Goal: Task Accomplishment & Management: Manage account settings

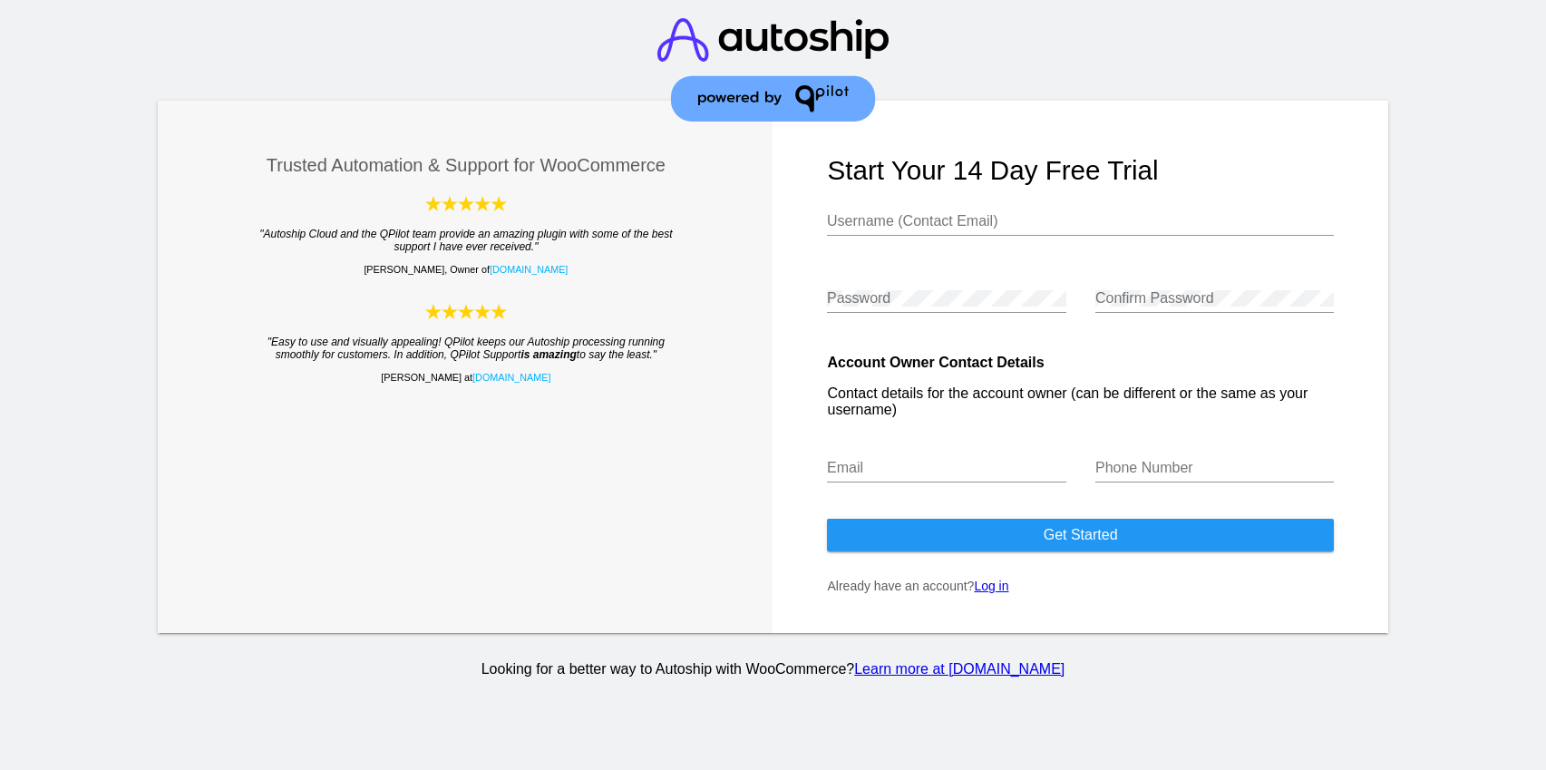
click at [998, 593] on link "Log in" at bounding box center [991, 586] width 34 height 15
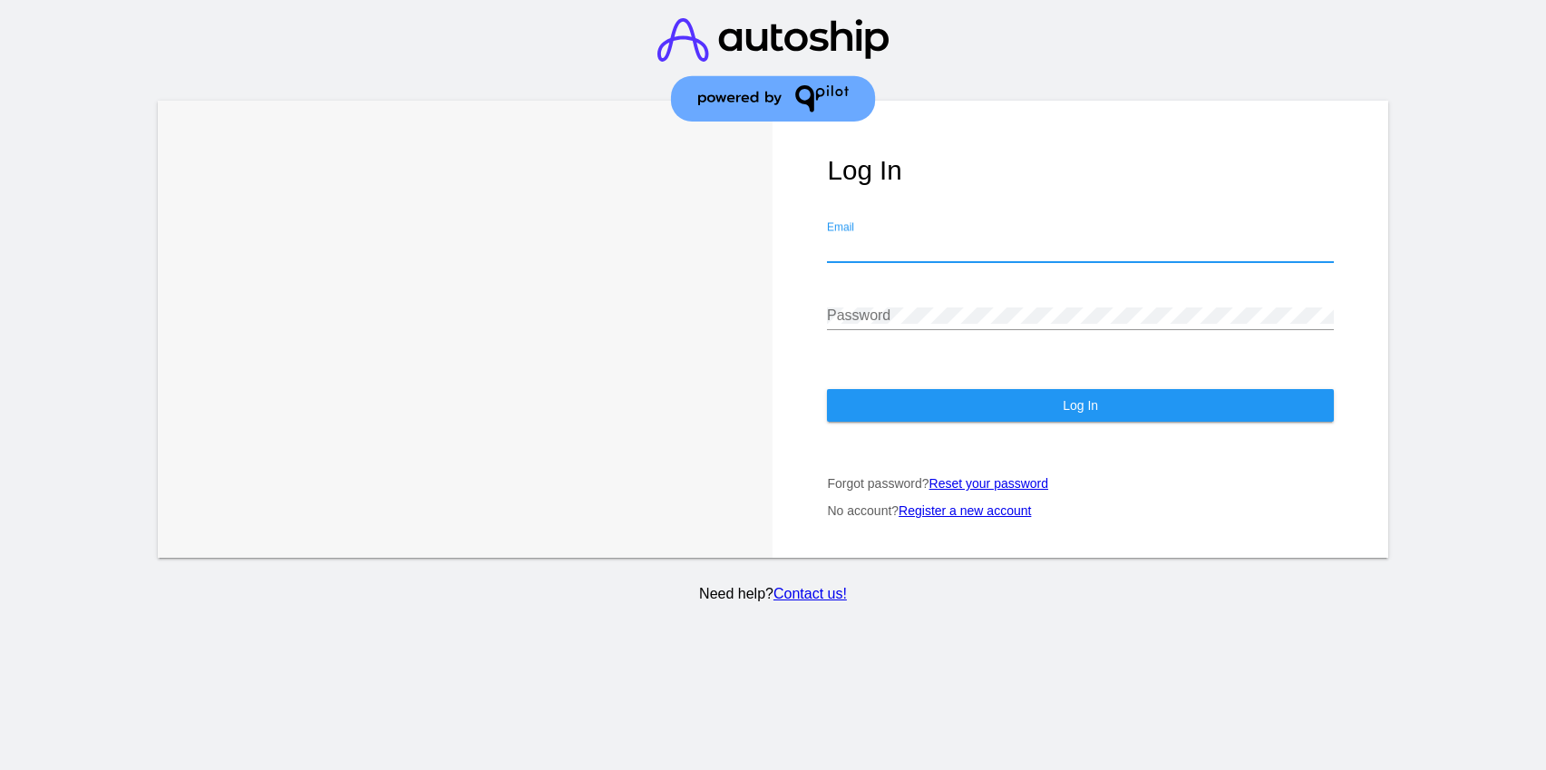
type input "[EMAIL_ADDRESS][DOMAIN_NAME]"
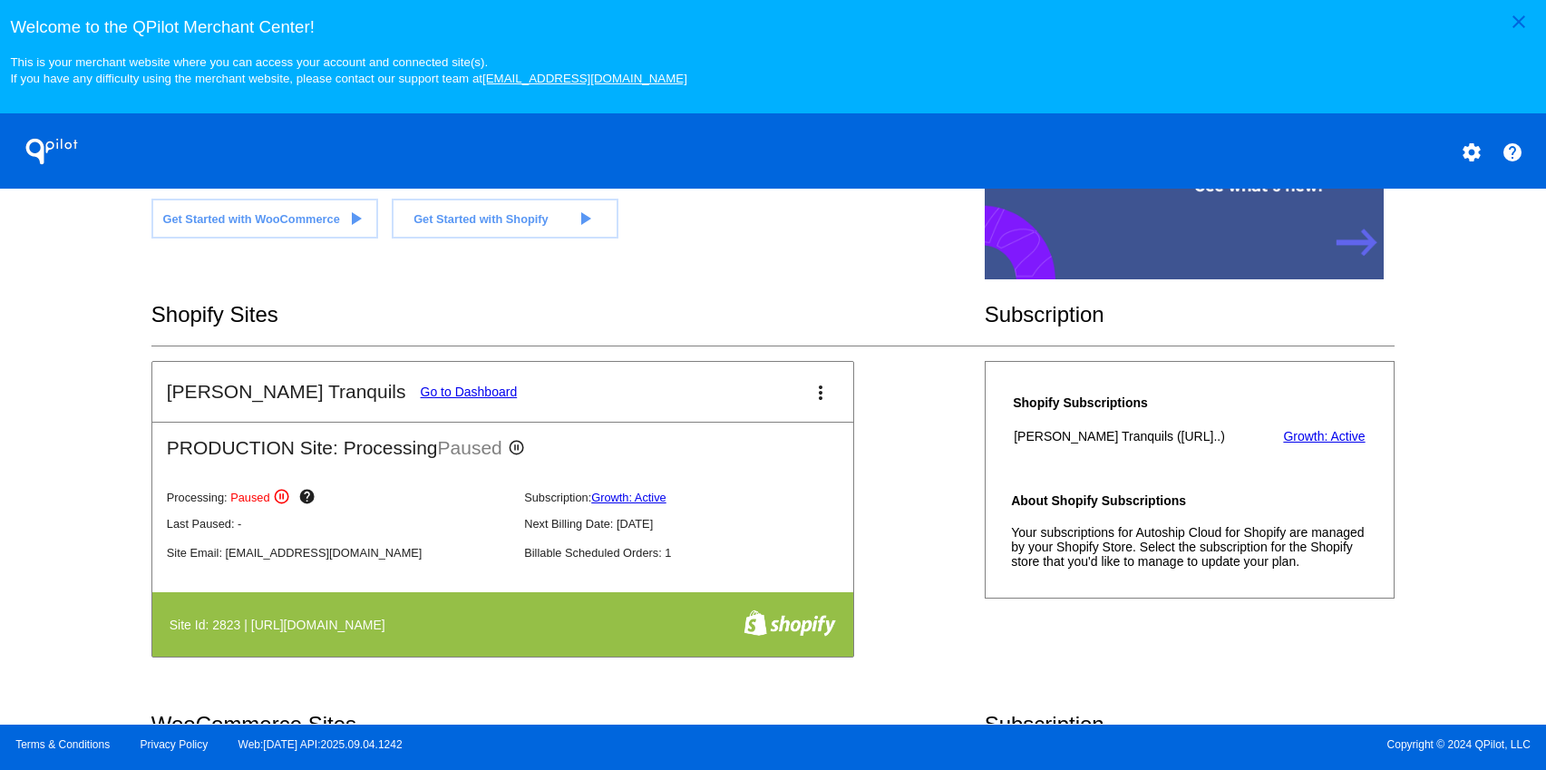
scroll to position [550, 0]
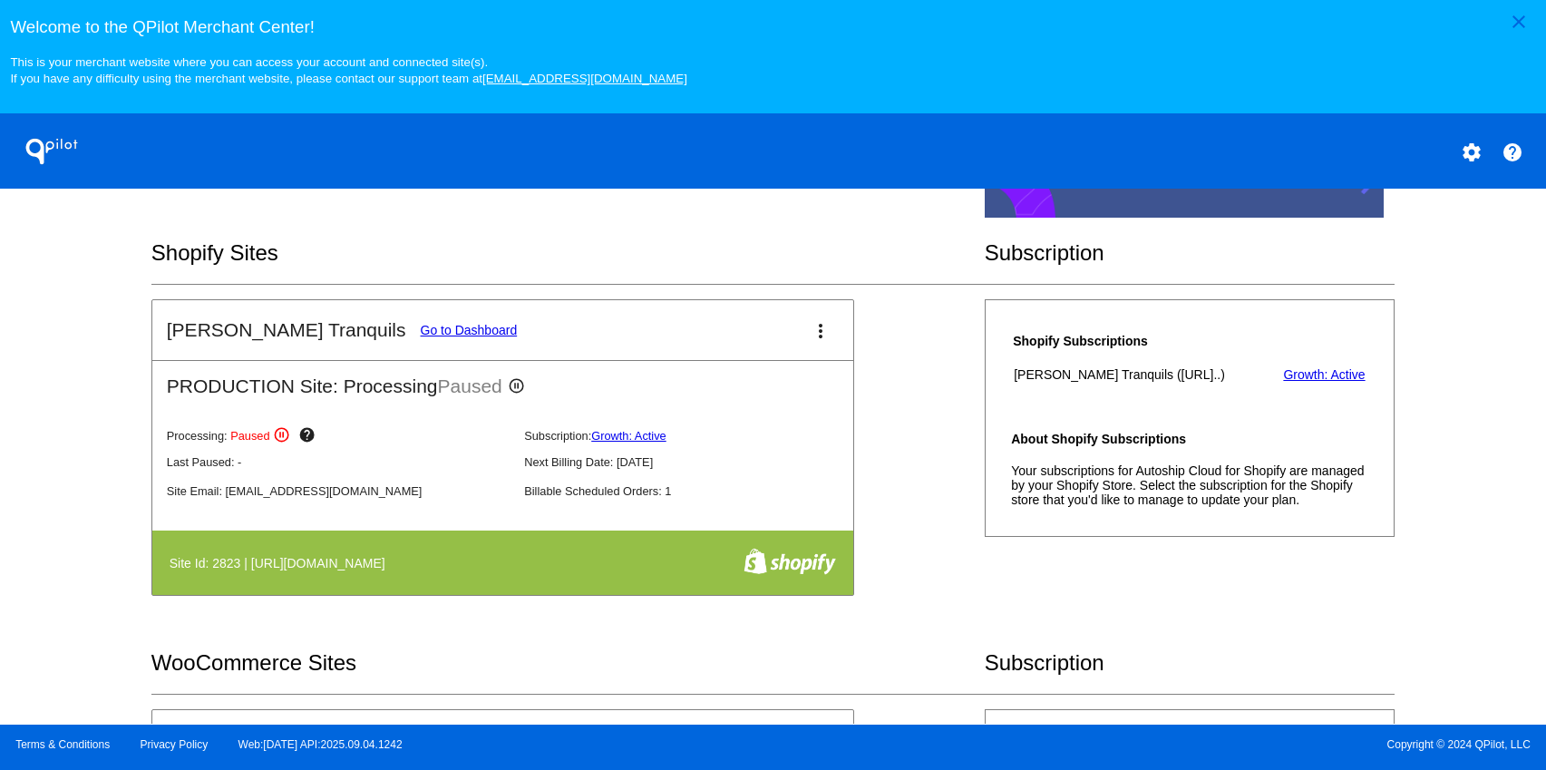
click at [812, 338] on mat-icon "more_vert" at bounding box center [821, 331] width 22 height 22
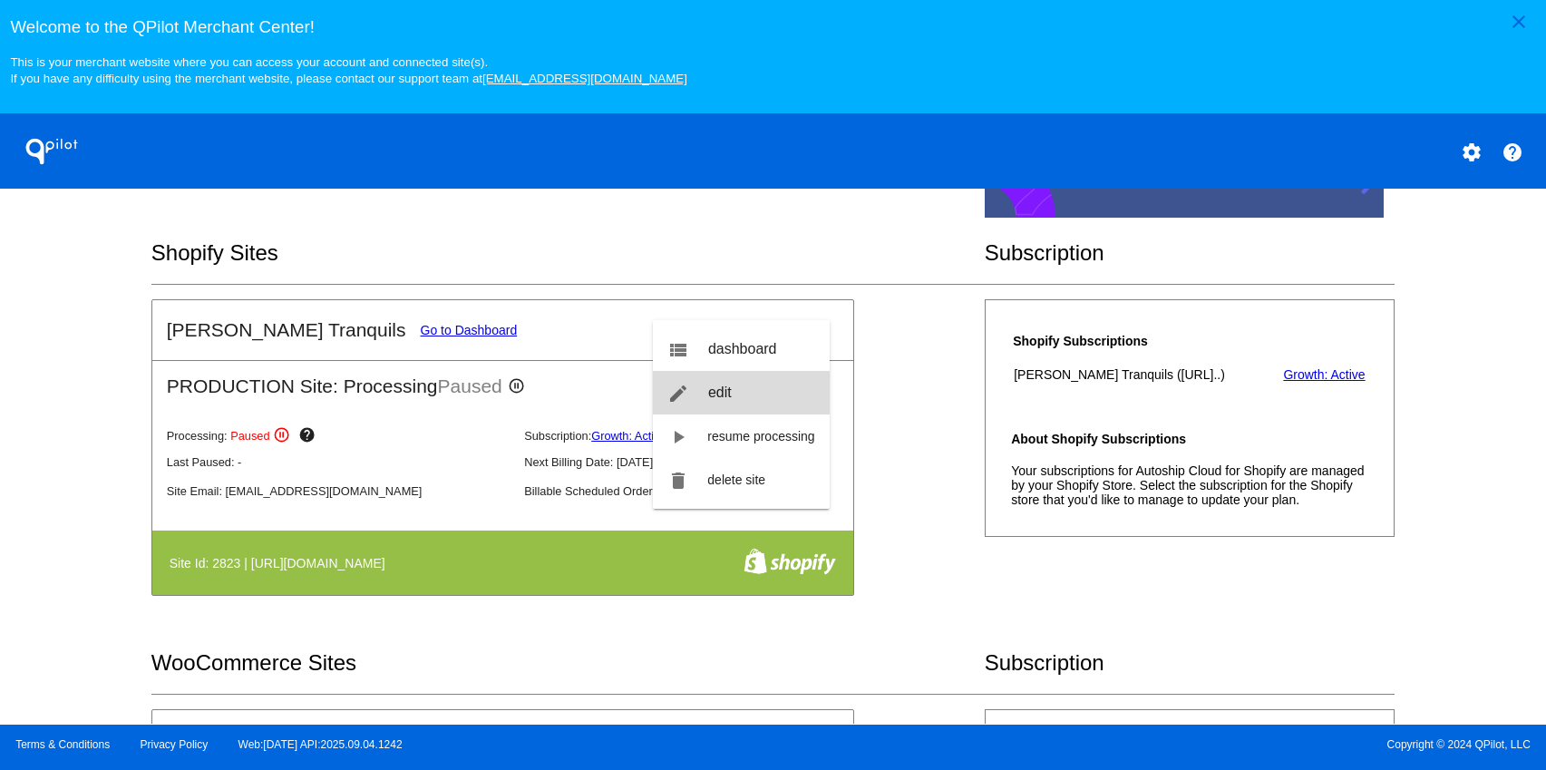
click at [732, 389] on link "edit edit" at bounding box center [741, 393] width 176 height 44
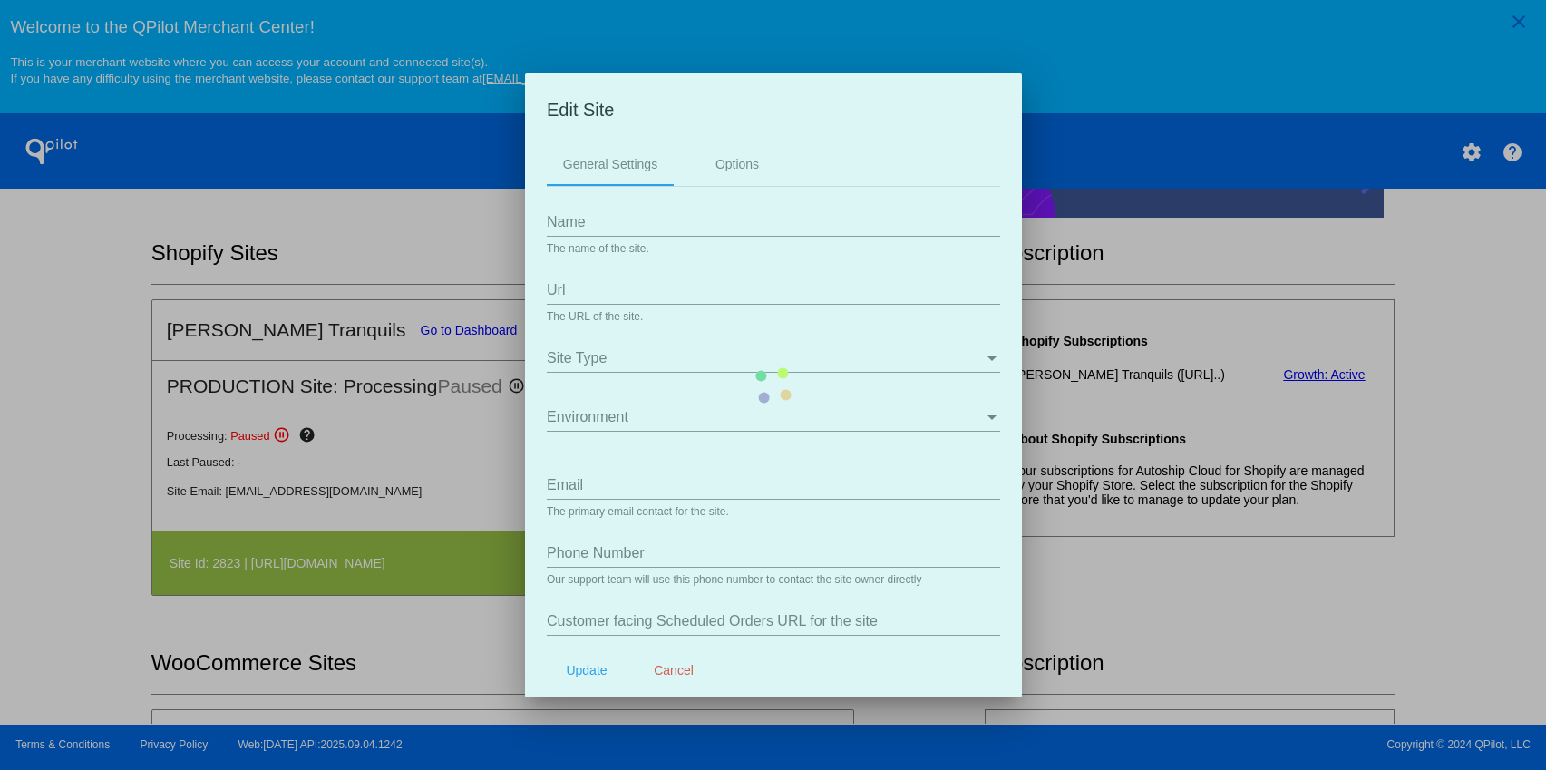
type input "[PERSON_NAME] Tranquils"
type input "[URL][DOMAIN_NAME]"
type input "[EMAIL_ADDRESS][DOMAIN_NAME]"
type input "9548736965"
type input "/a/qpilot/subscriptions"
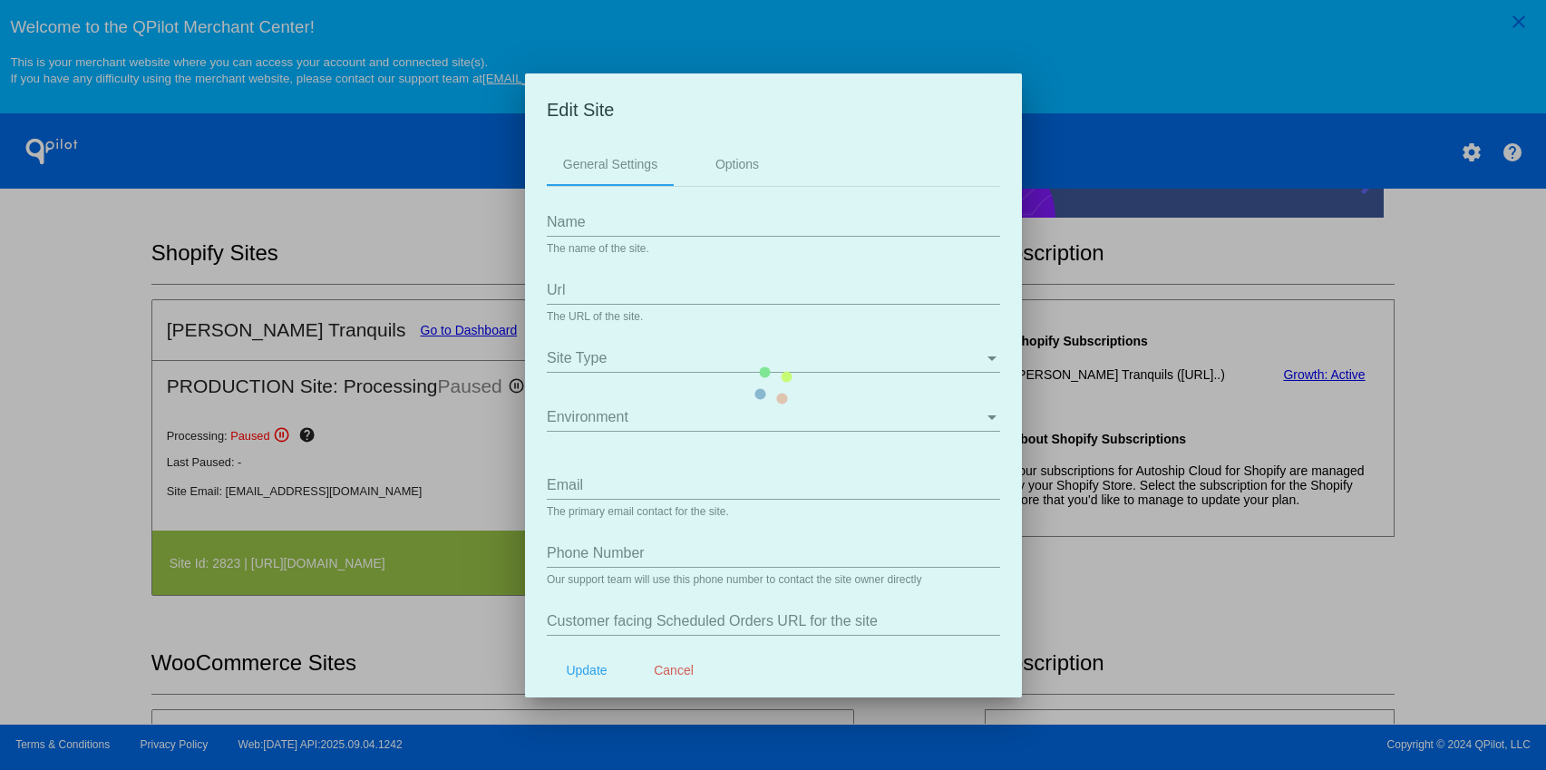
type input "/a/qpilot/payment_methods"
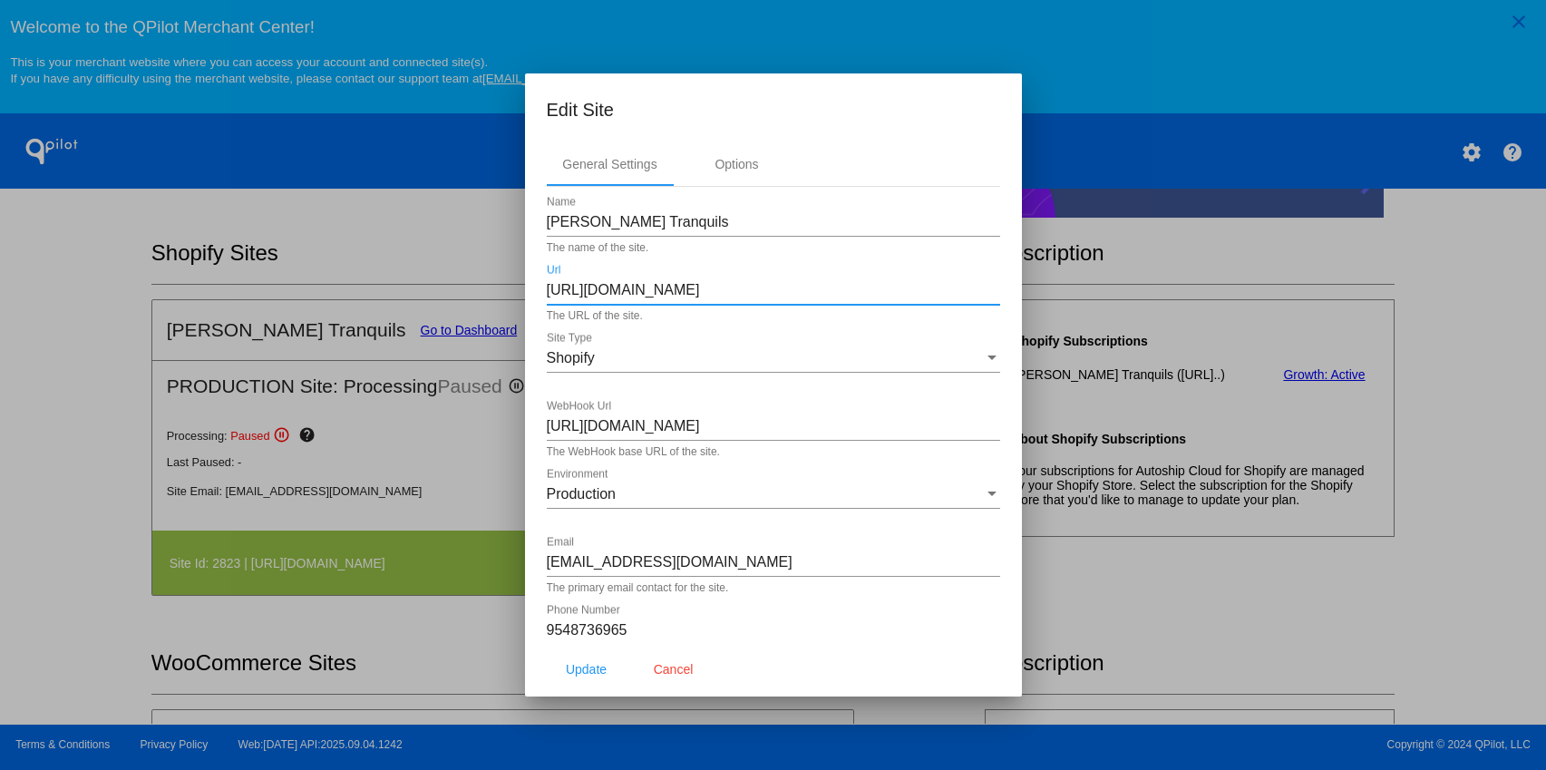
click at [695, 287] on input "https://fht2jt-8m.myshopify.com" at bounding box center [773, 290] width 453 height 16
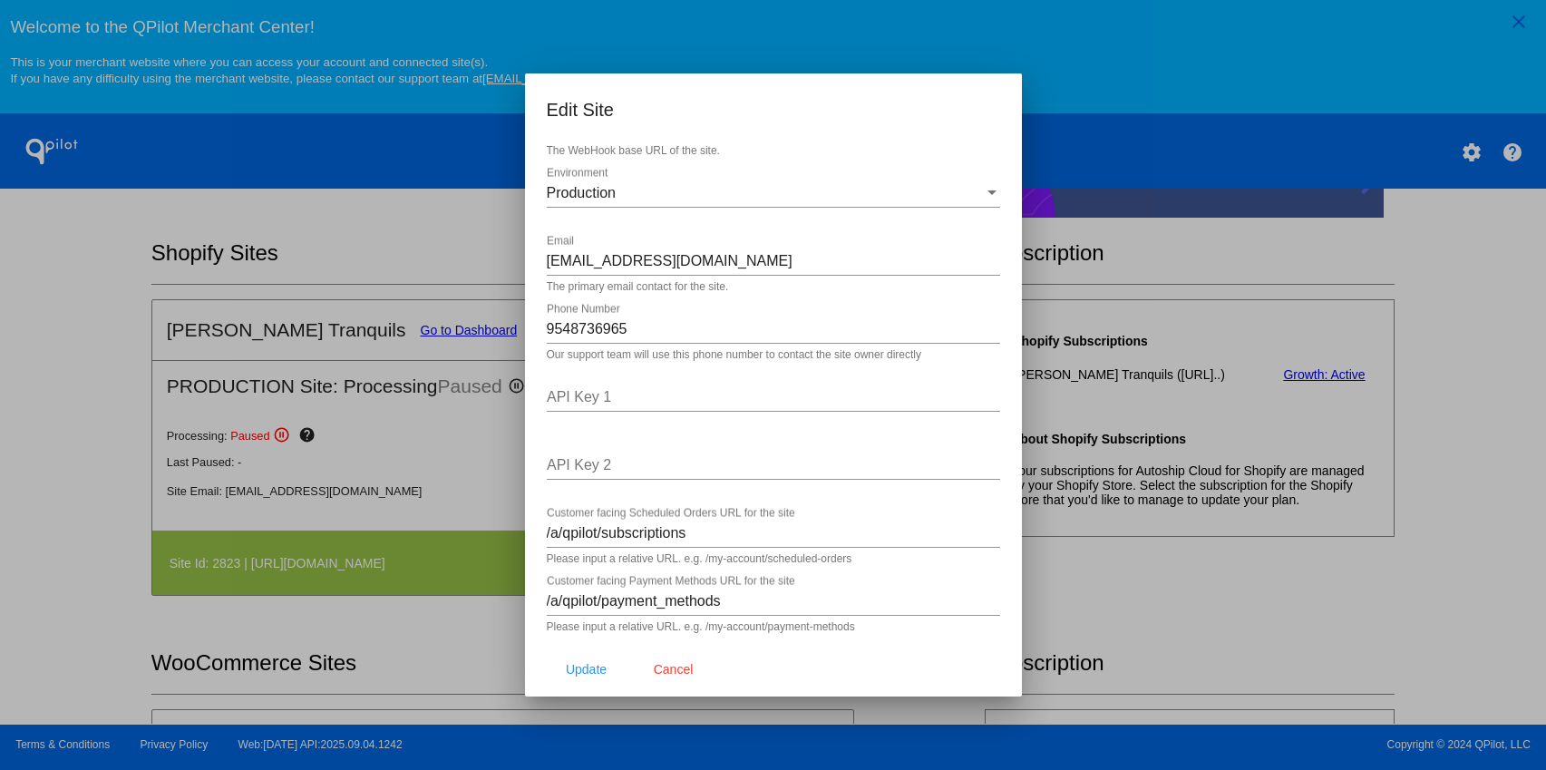
scroll to position [0, 0]
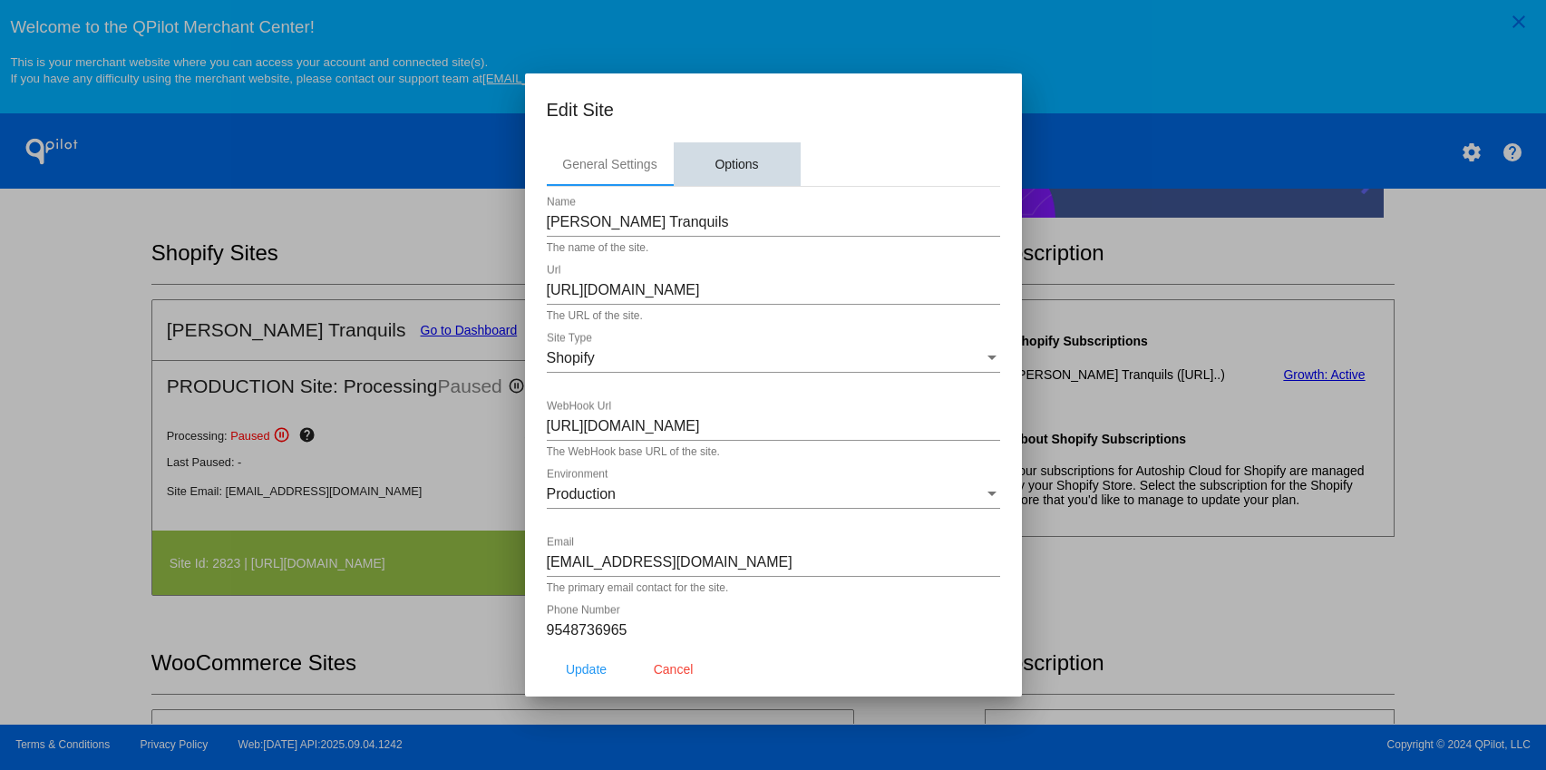
click at [739, 166] on div "Options" at bounding box center [737, 164] width 44 height 15
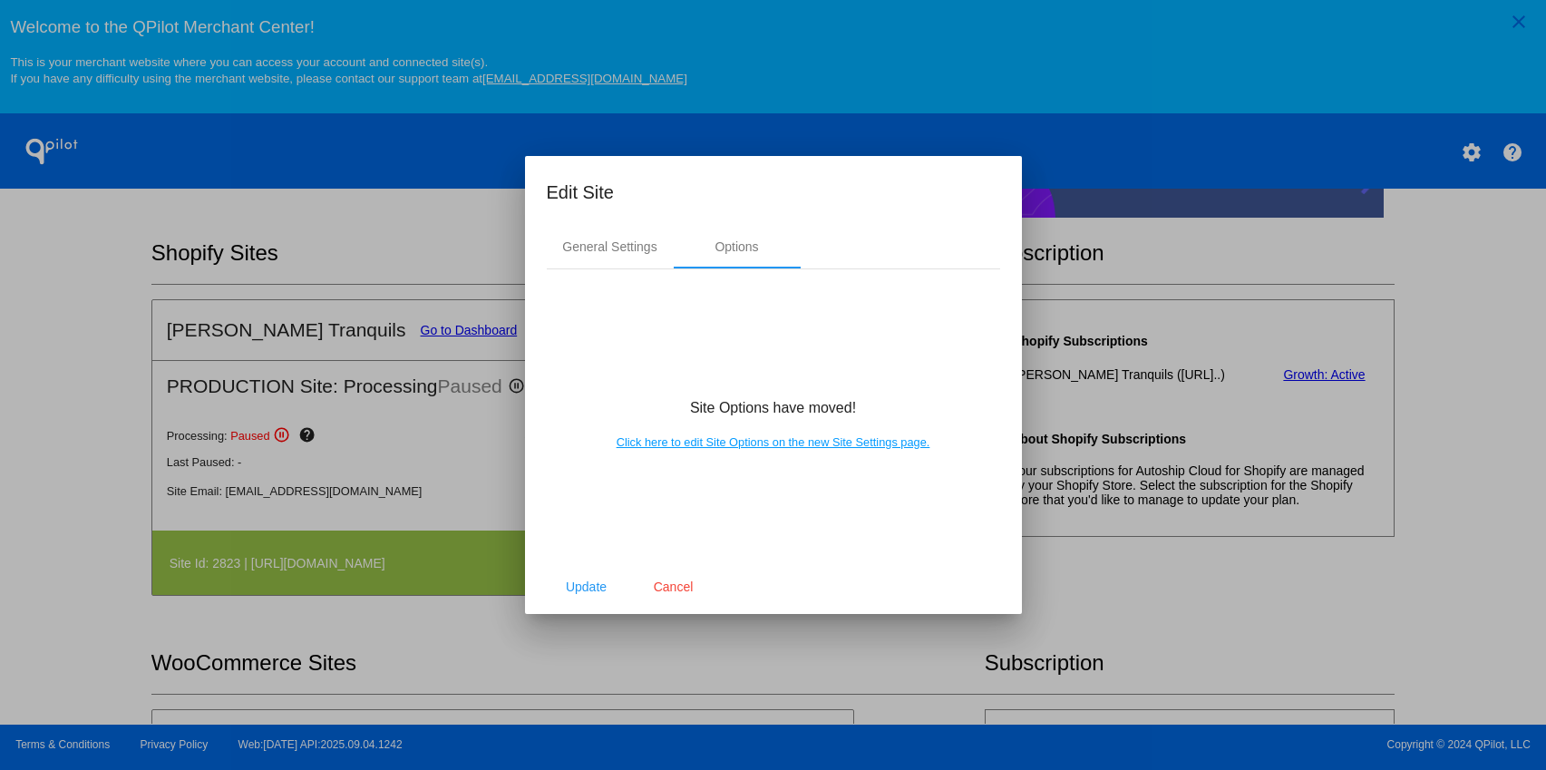
click at [718, 444] on link "Click here to edit Site Options on the new Site Settings page." at bounding box center [774, 442] width 314 height 14
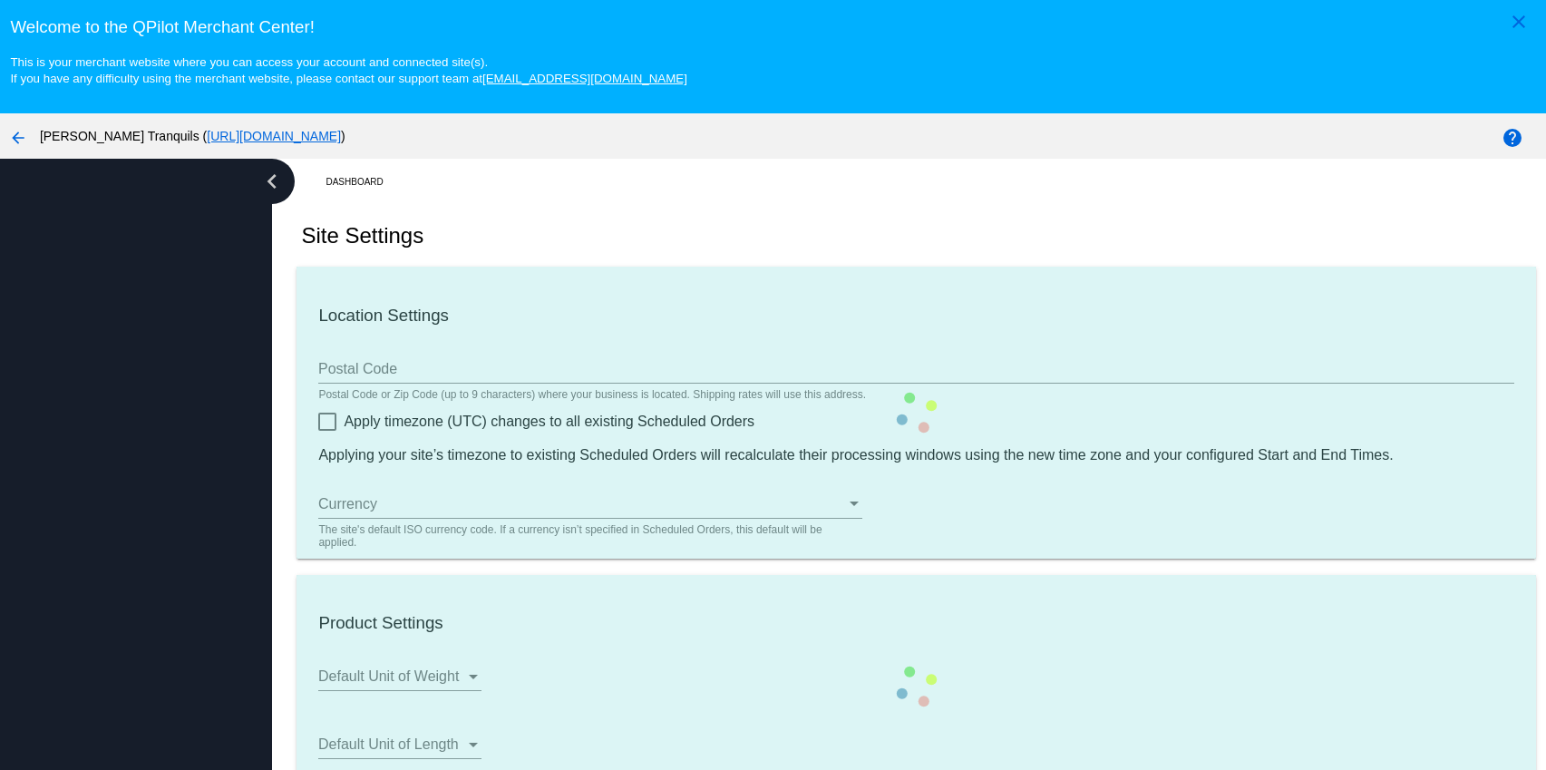
type input "33314"
checkbox input "true"
type input "20:00"
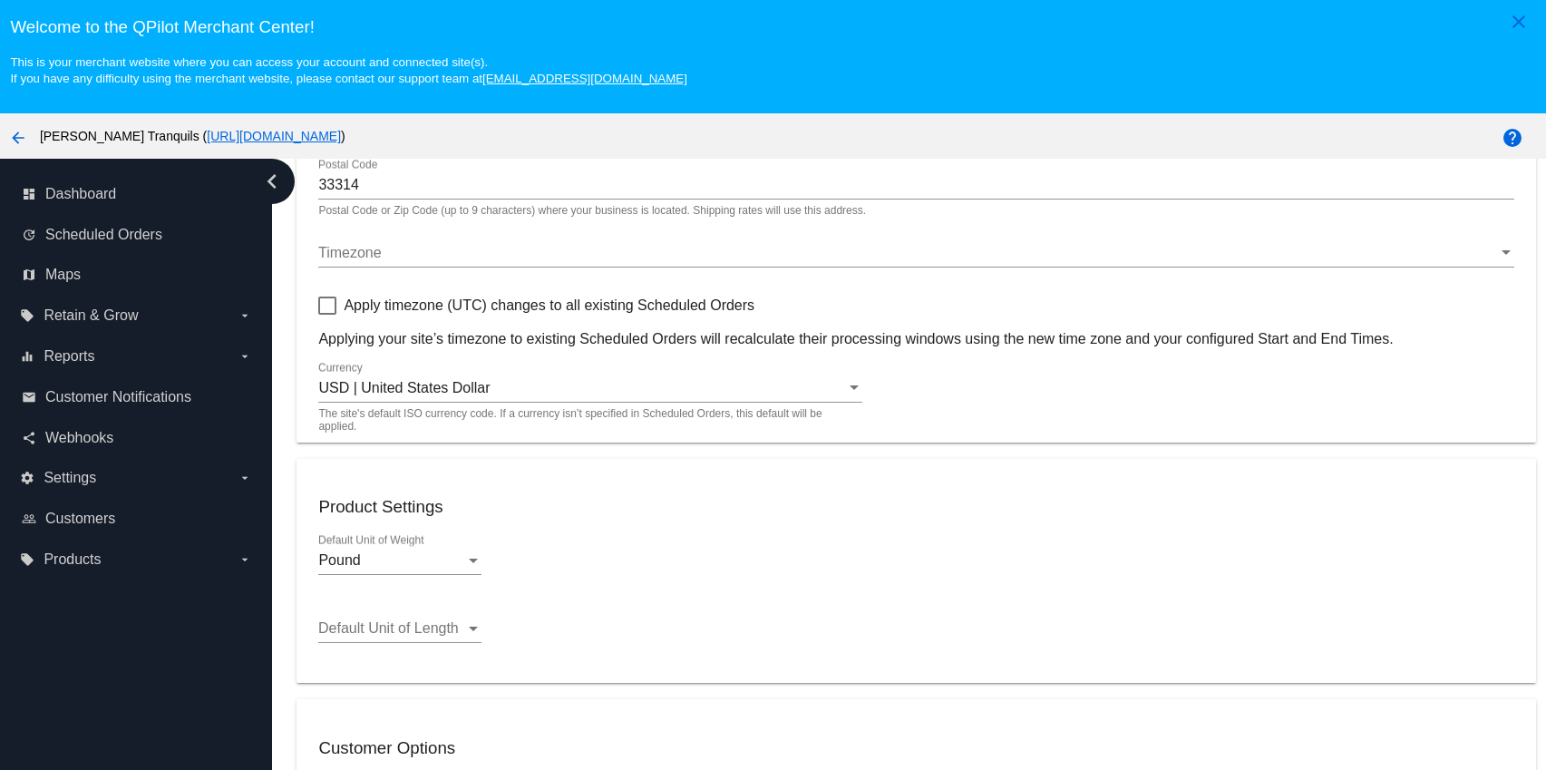
scroll to position [454, 0]
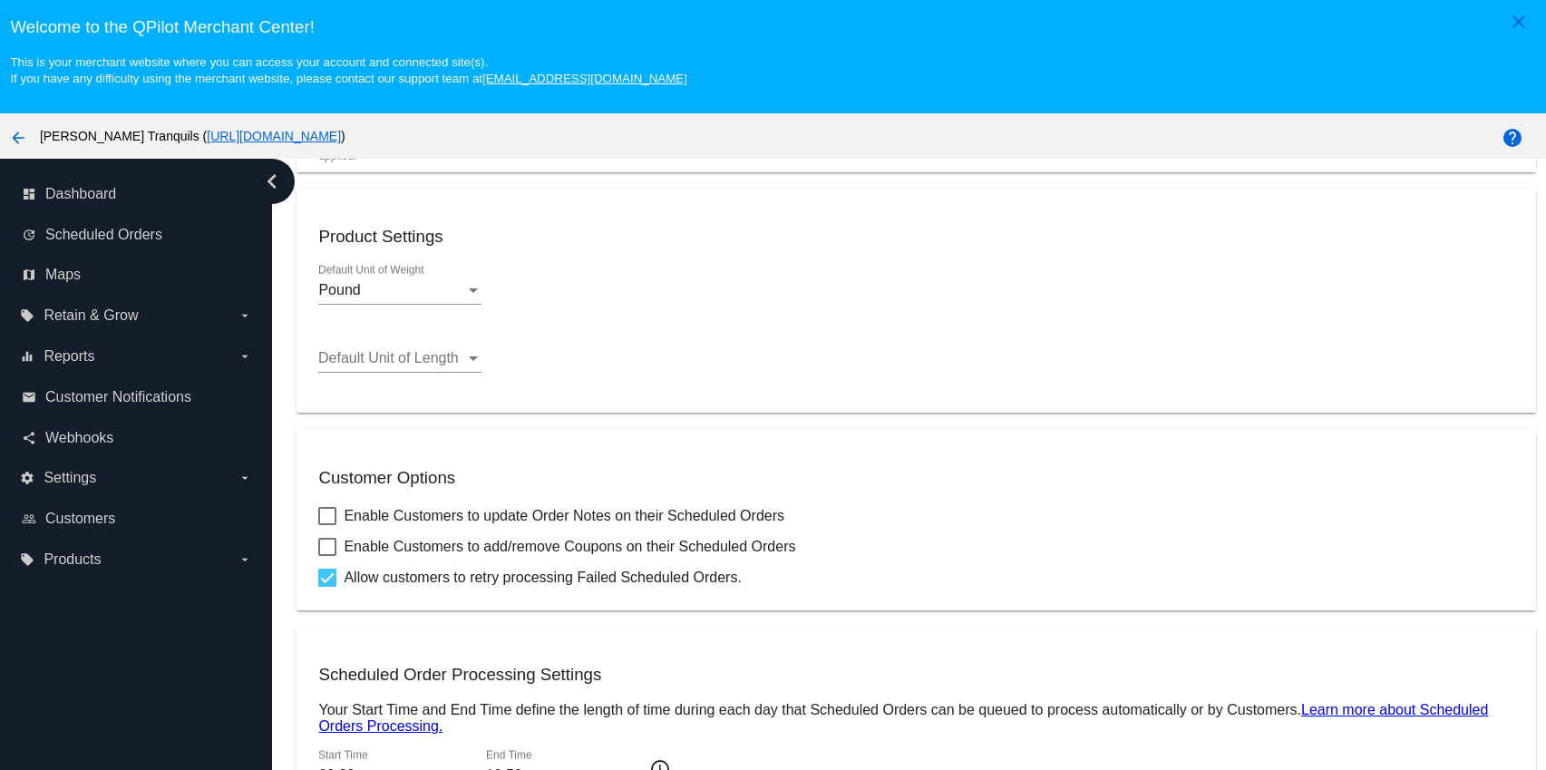
click at [439, 298] on div "Pound" at bounding box center [391, 290] width 147 height 16
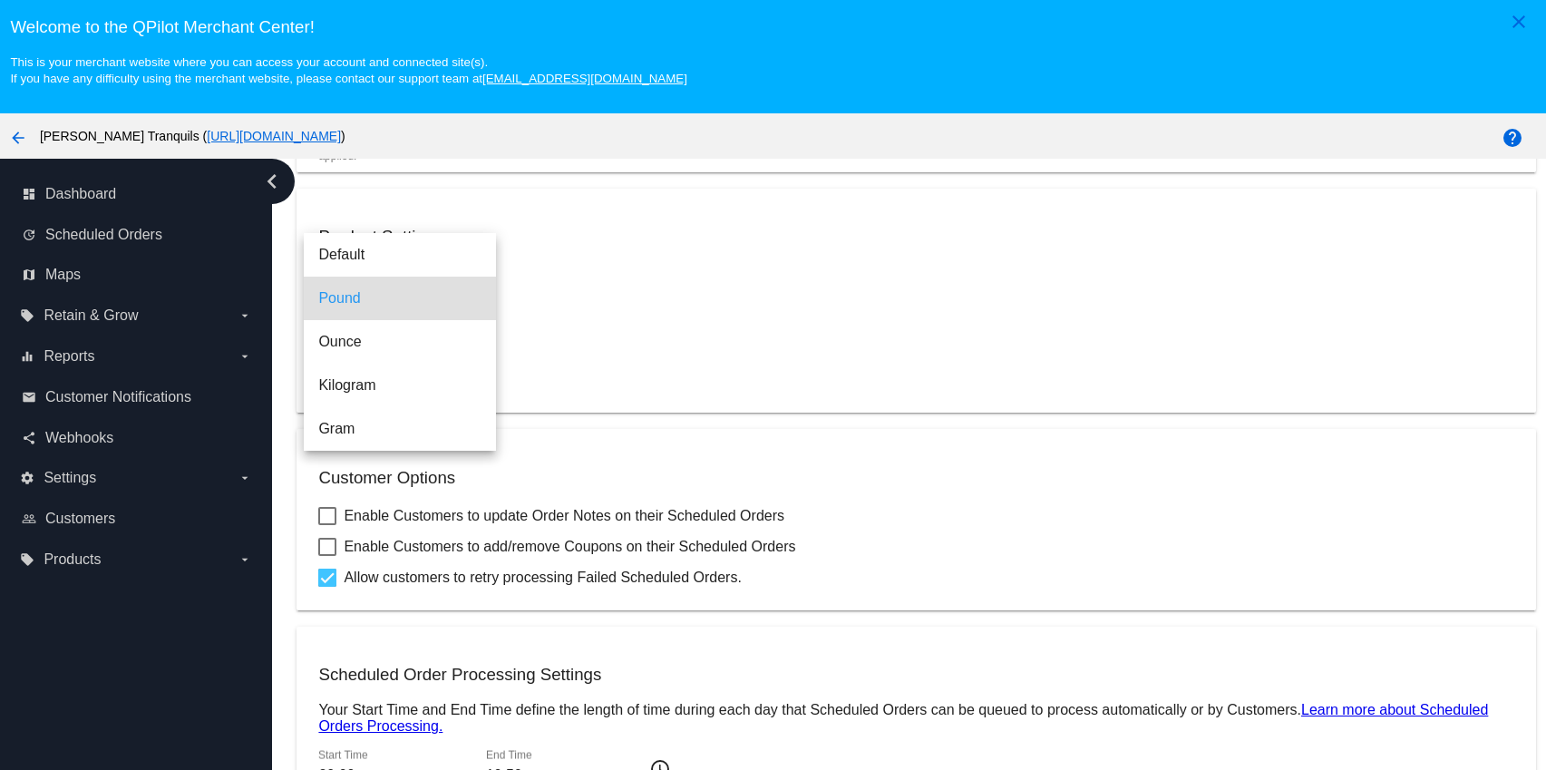
click at [599, 301] on div at bounding box center [773, 385] width 1546 height 770
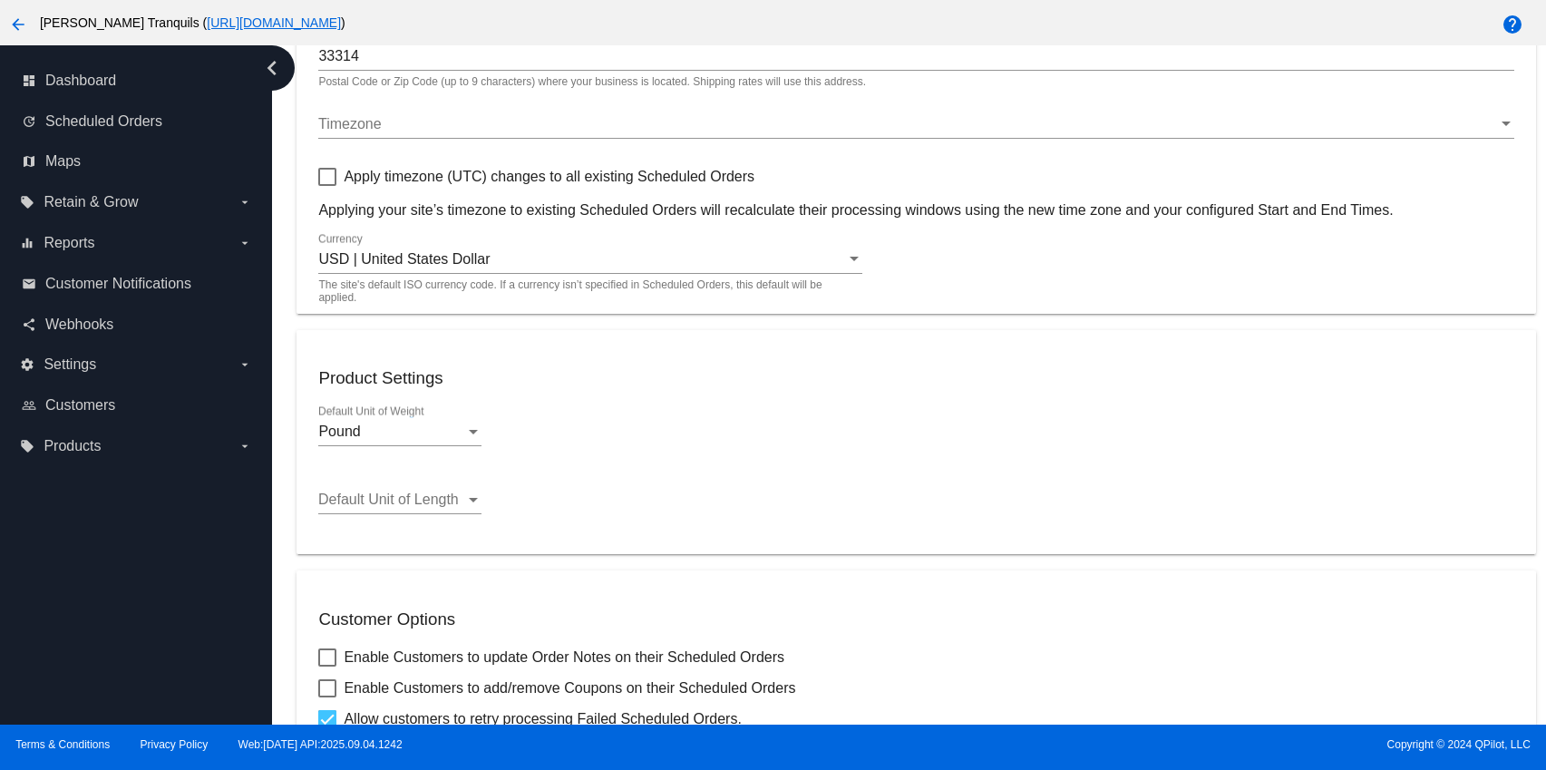
scroll to position [0, 0]
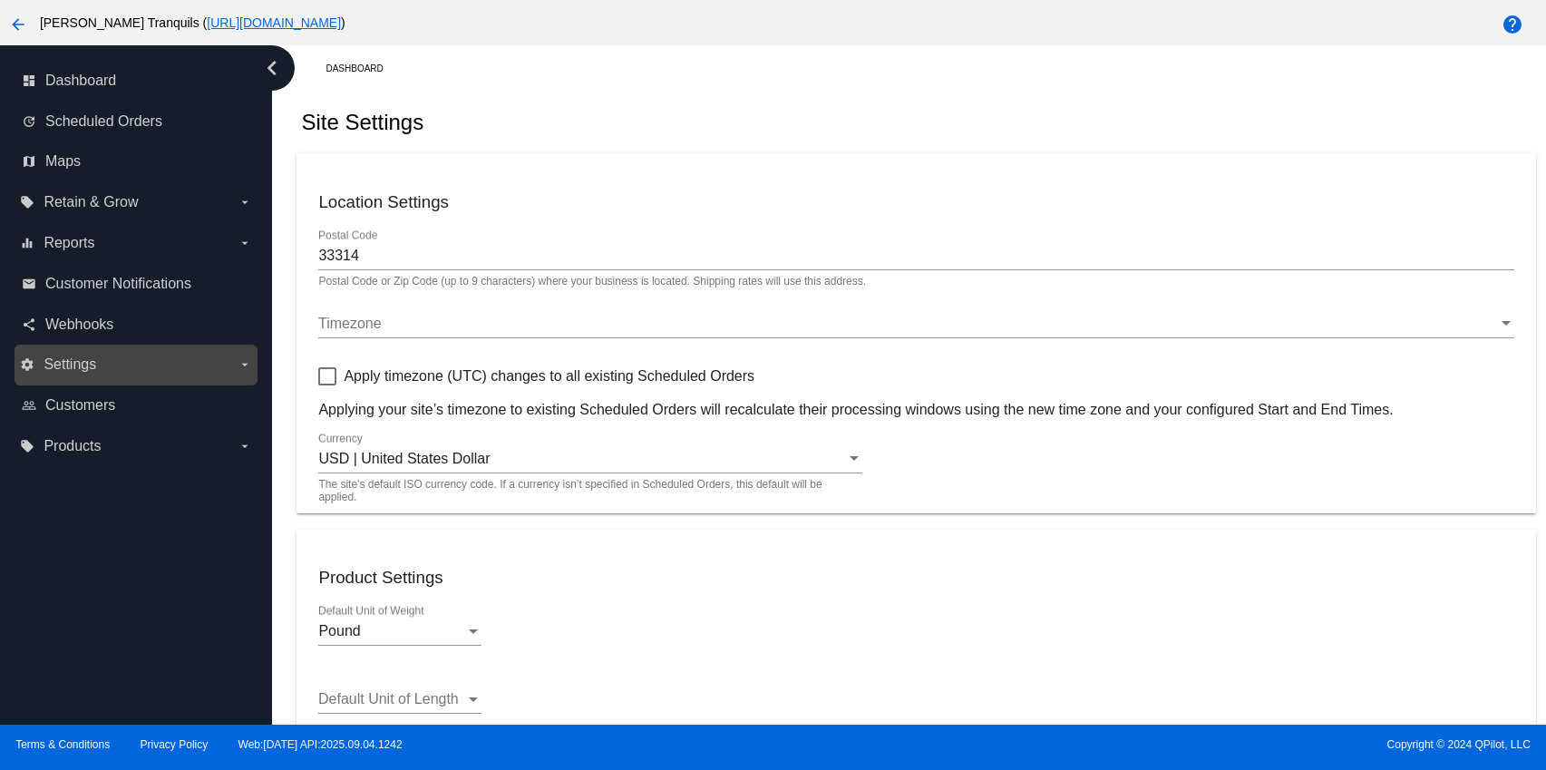
click at [243, 351] on label "settings Settings arrow_drop_down" at bounding box center [135, 364] width 231 height 29
click at [0, 0] on input "settings Settings arrow_drop_down" at bounding box center [0, 0] width 0 height 0
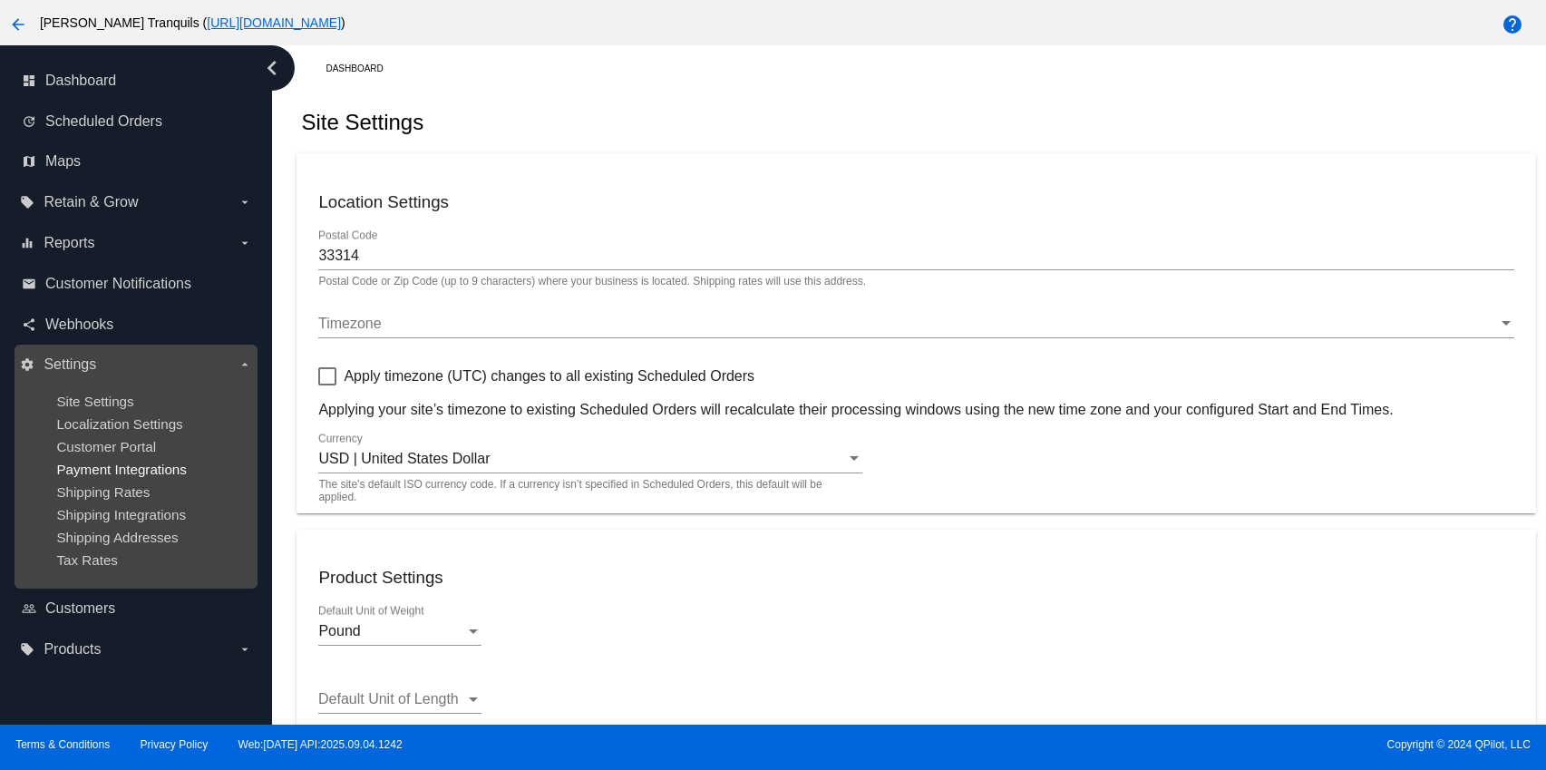
click at [106, 472] on span "Payment Integrations" at bounding box center [121, 469] width 131 height 15
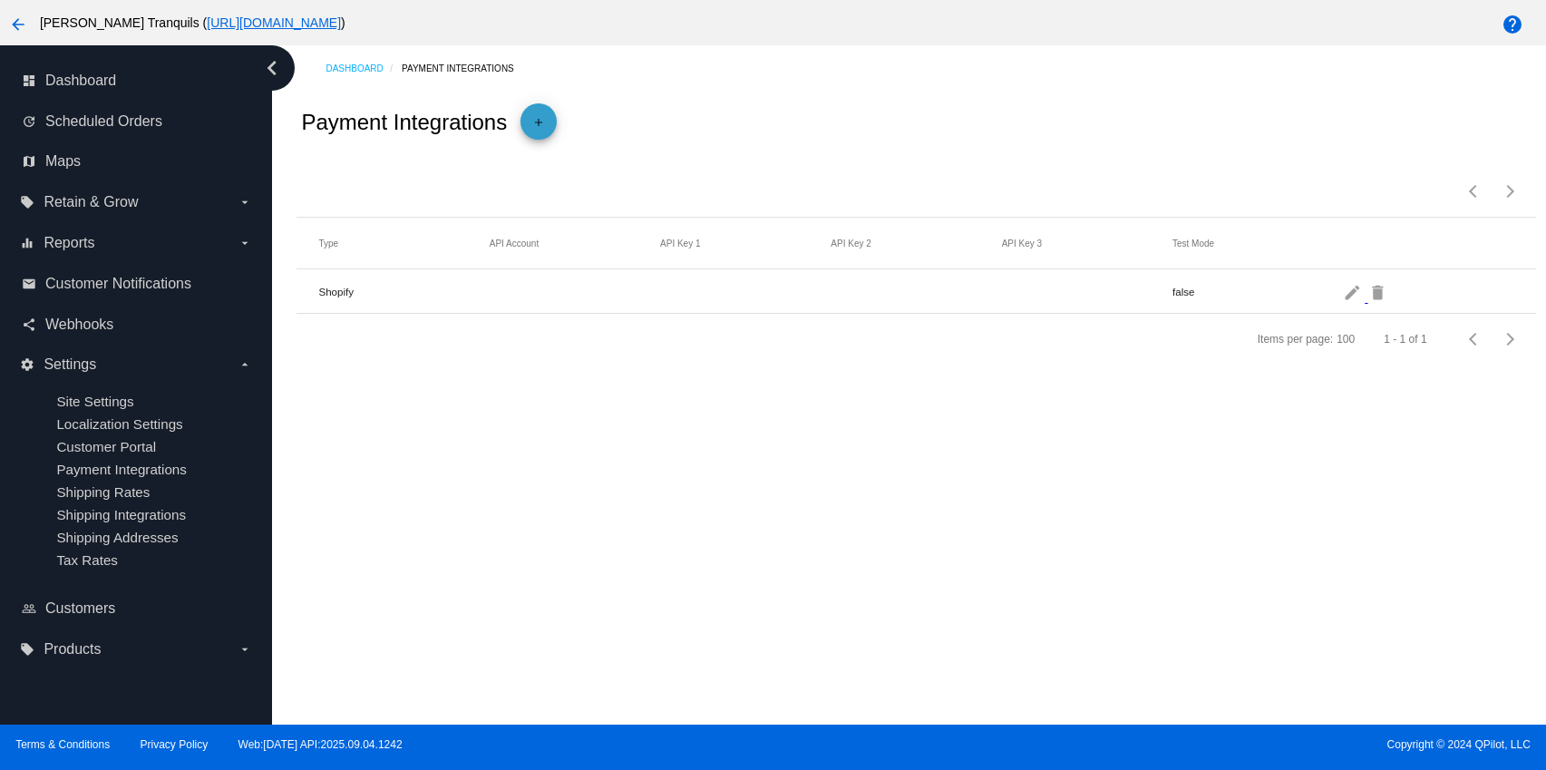
click at [544, 125] on mat-icon "add" at bounding box center [539, 127] width 22 height 22
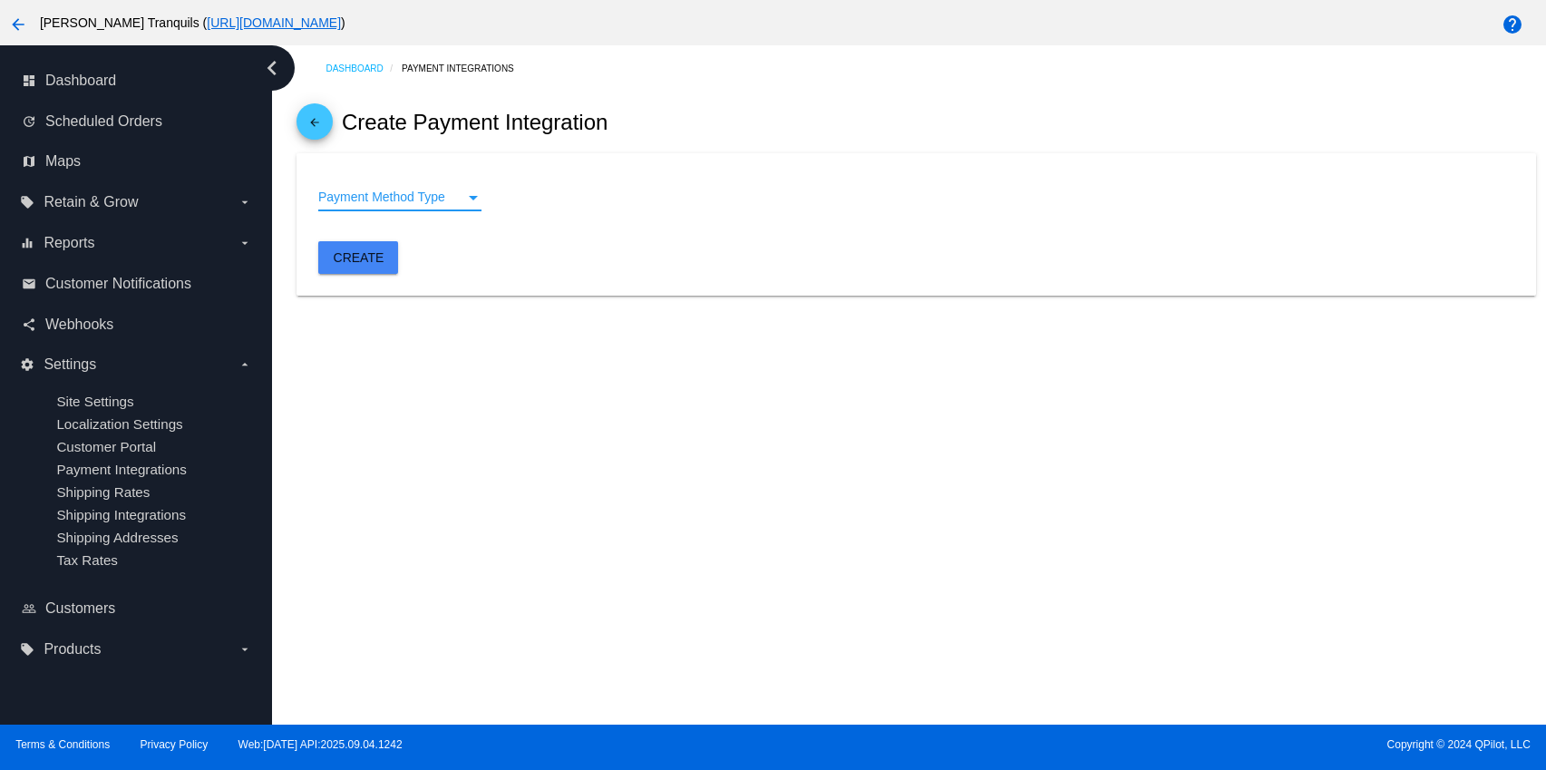
click at [395, 193] on span "Payment Method Type" at bounding box center [381, 197] width 127 height 15
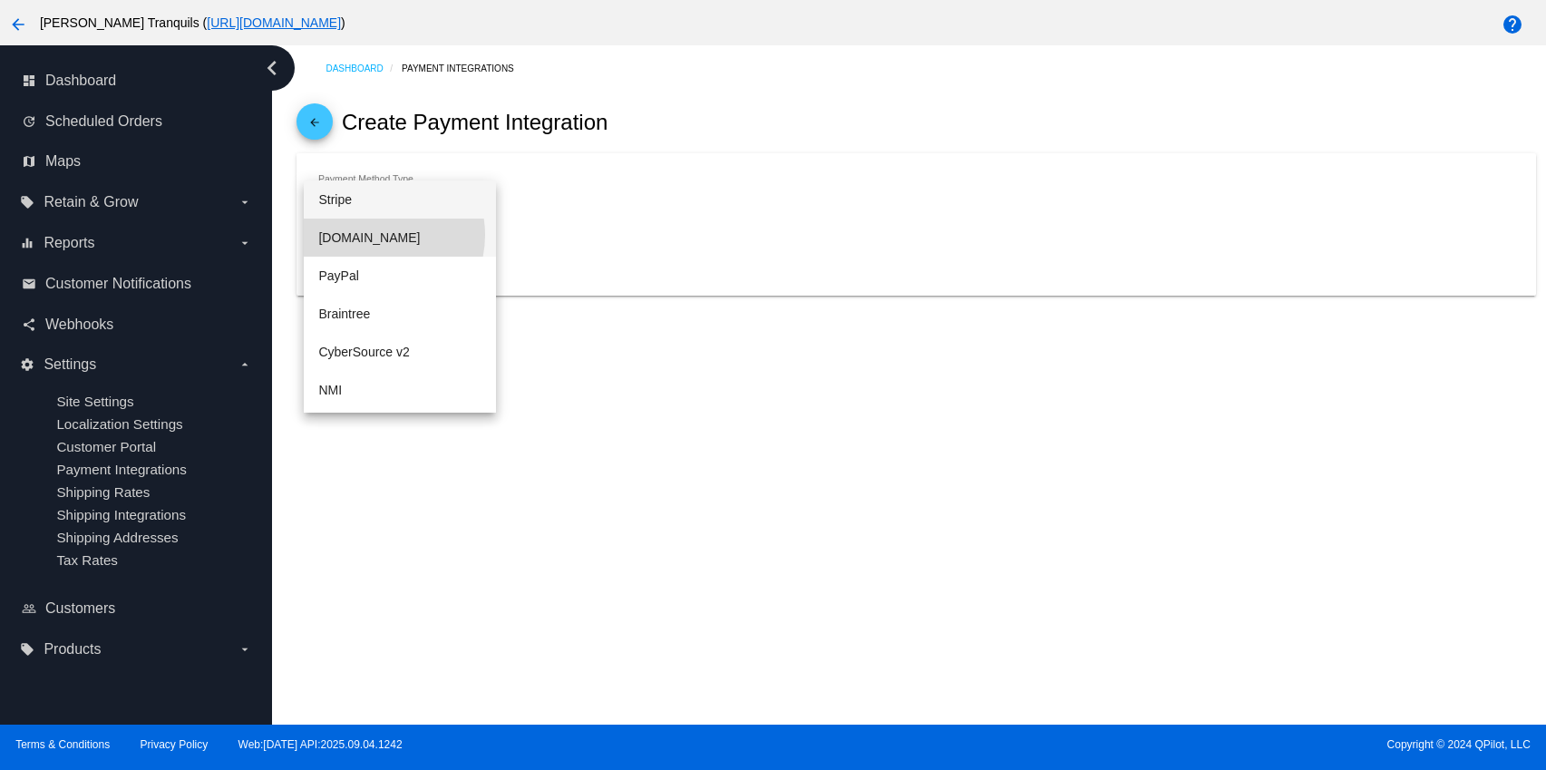
click at [378, 235] on span "Authorize.Net" at bounding box center [399, 238] width 163 height 38
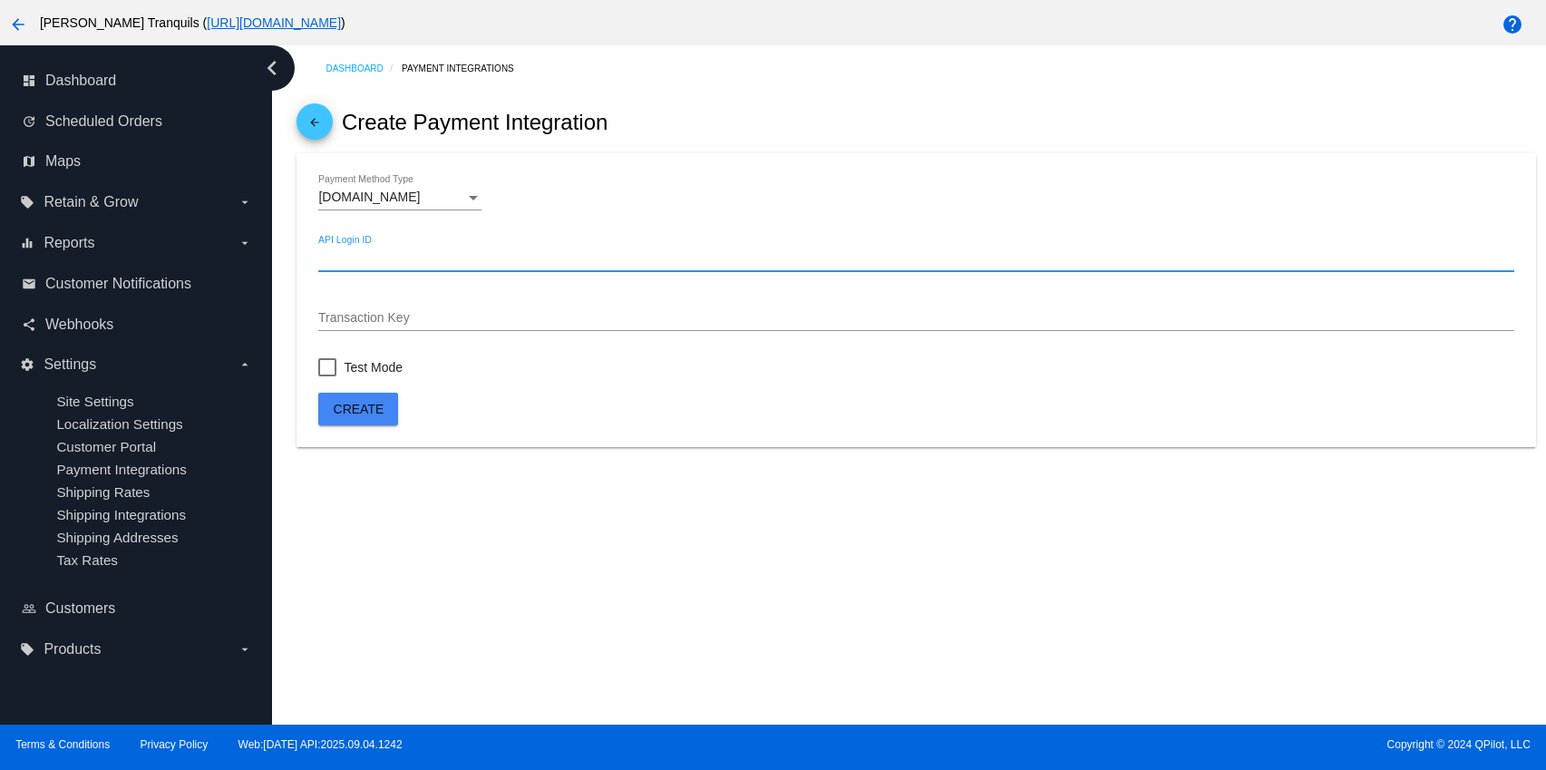
click at [385, 255] on input "API Login ID" at bounding box center [915, 258] width 1195 height 15
paste input "28NYCa4qS"
type input "28NYCa4qS"
click at [386, 311] on div "Transaction Key" at bounding box center [915, 313] width 1195 height 35
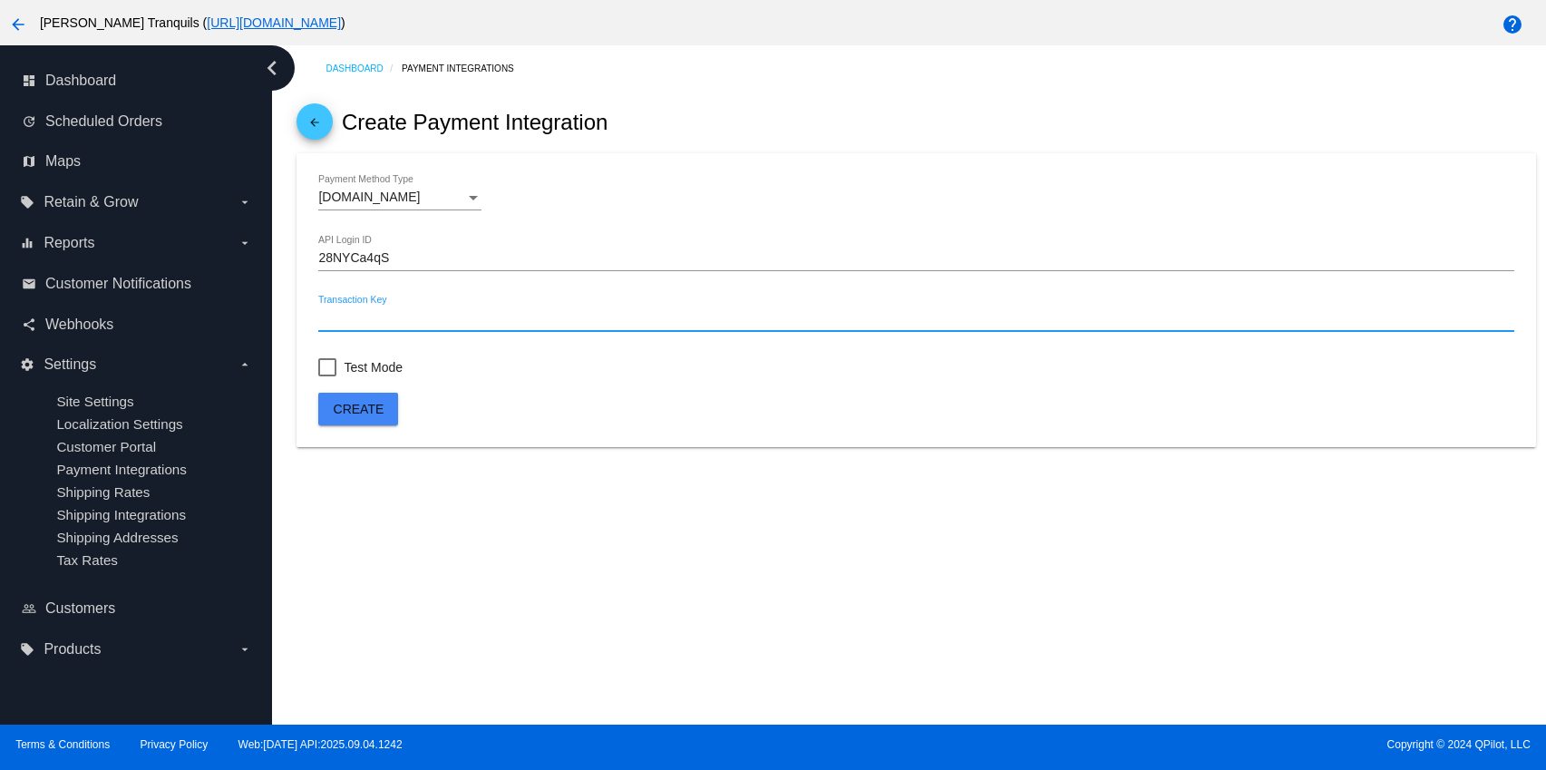
paste input "2968gEc4jL5928K6"
type input "2968gEc4jL5928K6"
click at [368, 414] on span "Create" at bounding box center [359, 409] width 51 height 15
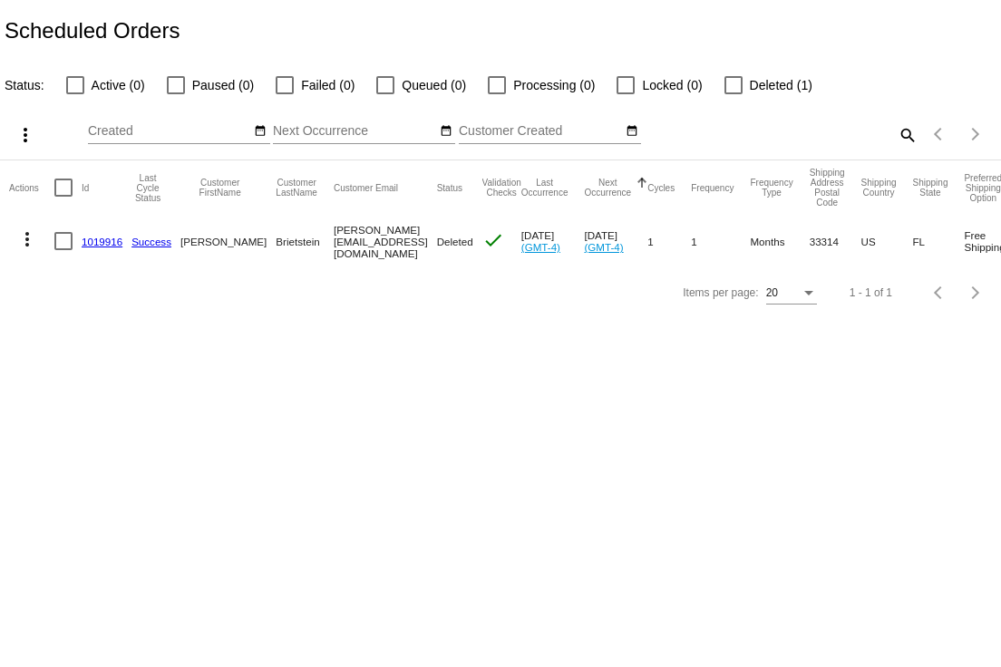
click at [730, 90] on div at bounding box center [734, 85] width 18 height 18
click at [733, 94] on input "Deleted (1)" at bounding box center [733, 94] width 1 height 1
click at [730, 87] on div at bounding box center [734, 85] width 18 height 18
click at [733, 94] on input "Deleted (1)" at bounding box center [733, 94] width 1 height 1
checkbox input "false"
